Goal: Use online tool/utility

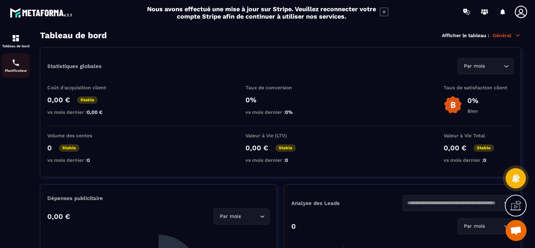
click at [20, 66] on div "Planificateur" at bounding box center [16, 66] width 28 height 14
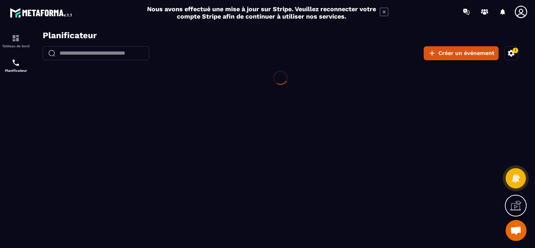
click at [521, 12] on icon at bounding box center [521, 12] width 14 height 14
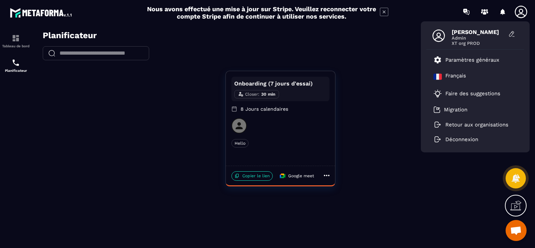
click at [521, 12] on icon at bounding box center [521, 12] width 14 height 14
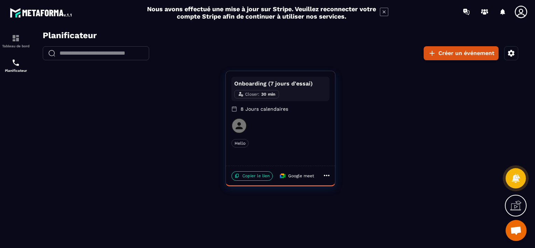
click at [508, 57] on icon "button" at bounding box center [511, 53] width 8 height 8
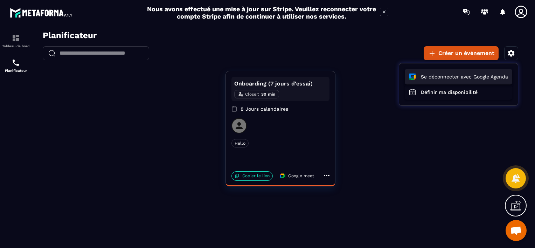
click at [454, 80] on button "Se déconnecter avec Google Agenda" at bounding box center [459, 76] width 108 height 15
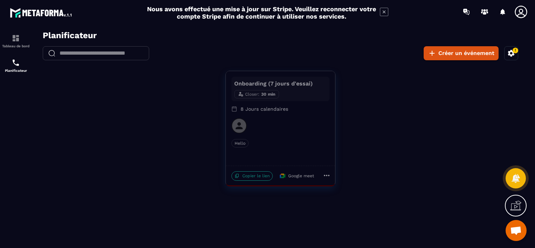
click at [513, 51] on icon "button" at bounding box center [516, 50] width 6 height 6
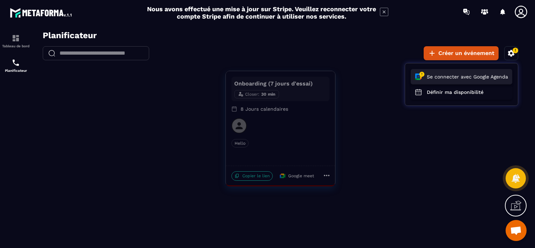
click at [467, 74] on button "Se connecter avec Google Agenda" at bounding box center [462, 76] width 102 height 15
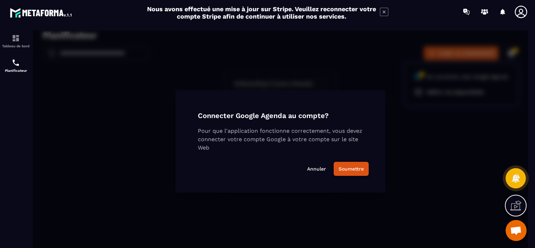
click at [359, 170] on button "Soumettre" at bounding box center [351, 169] width 35 height 14
